Goal: Find specific page/section: Find specific page/section

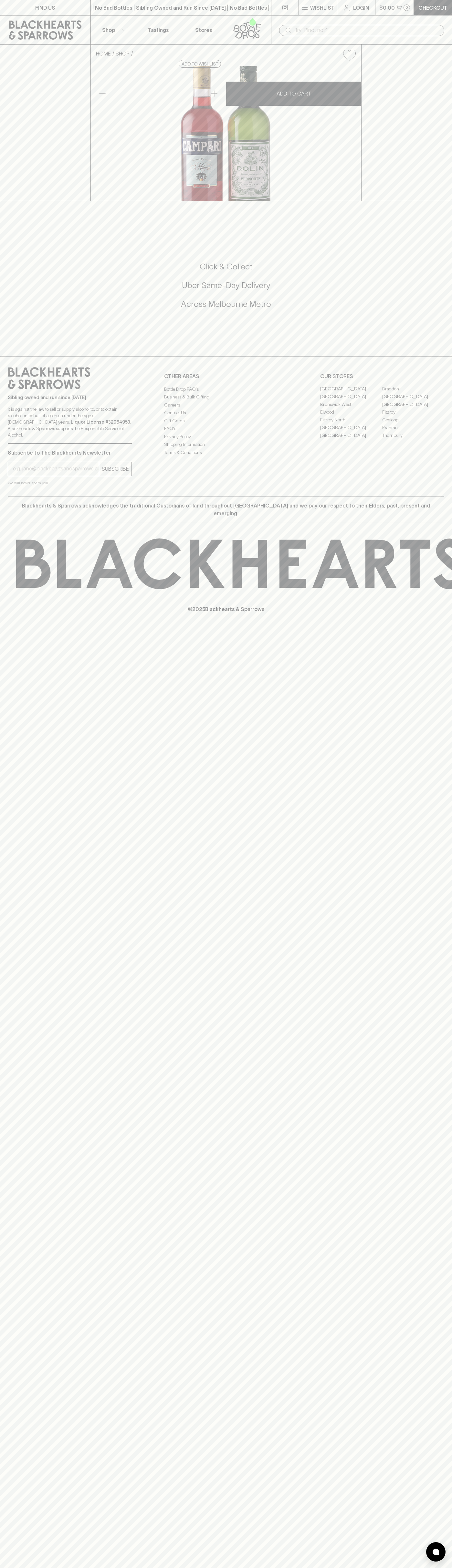
click at [439, 28] on div "​" at bounding box center [361, 30] width 165 height 12
click at [436, 215] on div at bounding box center [226, 208] width 452 height 14
click at [24, 1568] on html "FIND US | No Bad Bottles | Sibling Owned and Run Since 2006 | No Bad Bottles | …" at bounding box center [226, 784] width 452 height 1568
click at [11, 1139] on div "FIND US | No Bad Bottles | Sibling Owned and Run Since 2006 | No Bad Bottles | …" at bounding box center [226, 784] width 452 height 1568
click at [413, 417] on link "Fitzroy" at bounding box center [412, 413] width 62 height 8
